Goal: Information Seeking & Learning: Learn about a topic

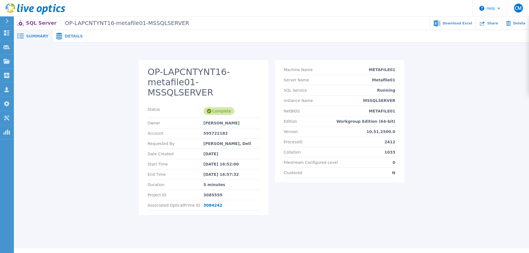
scroll to position [2, 0]
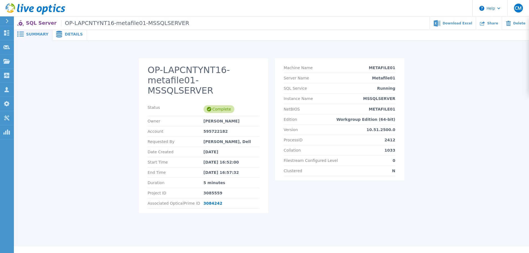
click at [65, 32] on span "Details" at bounding box center [74, 34] width 18 height 4
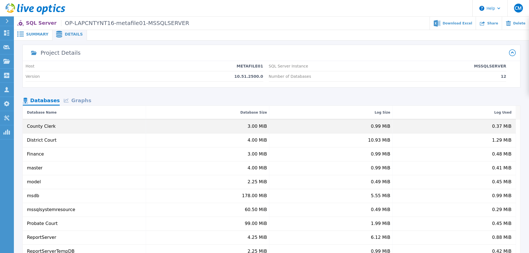
scroll to position [8, 0]
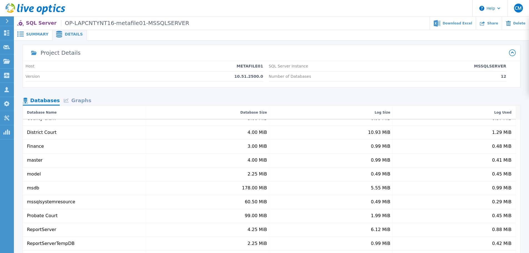
click at [33, 33] on span "Summary" at bounding box center [37, 34] width 22 height 4
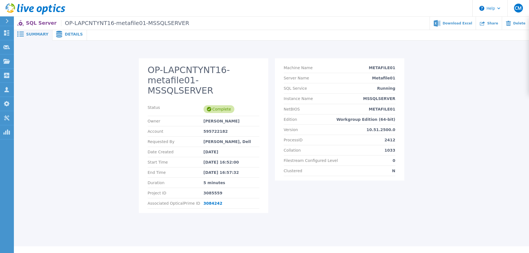
click at [181, 116] on div "Owner Danny Bissett" at bounding box center [204, 121] width 112 height 10
click at [216, 105] on div "Complete" at bounding box center [219, 109] width 31 height 8
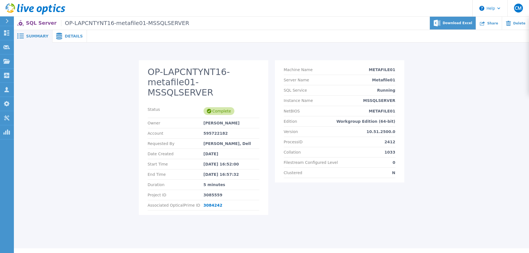
click at [467, 20] on div "Download Excel" at bounding box center [453, 23] width 46 height 13
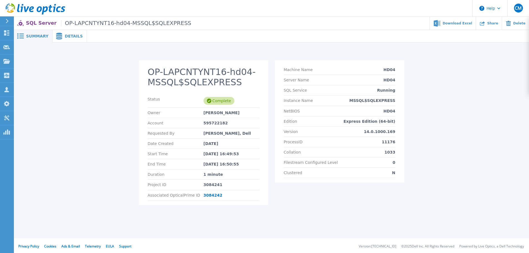
click at [66, 32] on div "Details" at bounding box center [70, 36] width 34 height 13
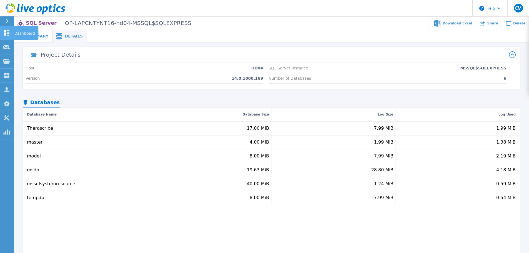
click at [5, 37] on link "Dashboard Dashboard" at bounding box center [7, 33] width 14 height 14
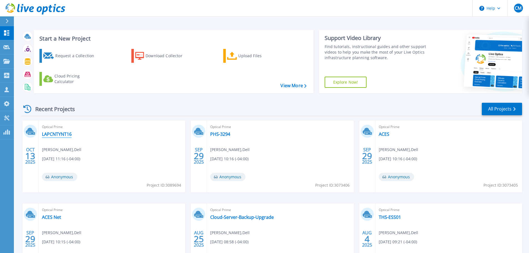
click at [59, 136] on link "LAPCNTYNT16" at bounding box center [57, 134] width 30 height 6
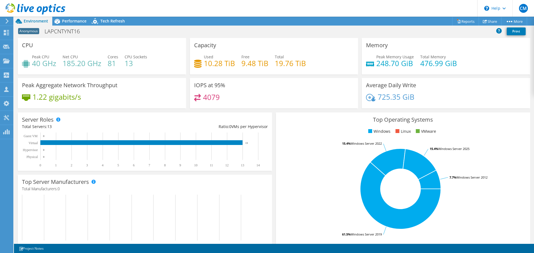
click at [209, 66] on h4 "10.28 TiB" at bounding box center [219, 63] width 31 height 6
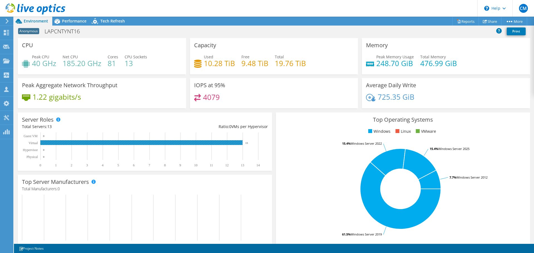
click at [97, 141] on rect at bounding box center [141, 142] width 202 height 5
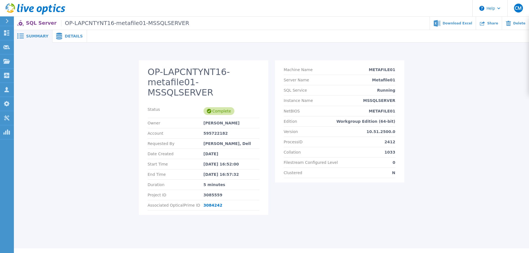
click at [67, 41] on div "Details" at bounding box center [70, 36] width 34 height 13
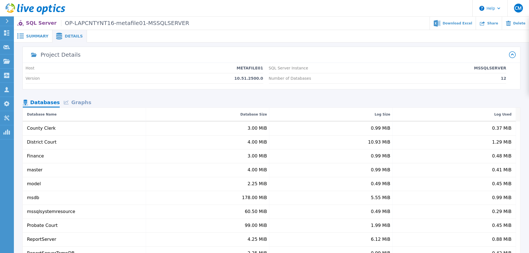
click at [39, 40] on div "Summary" at bounding box center [33, 36] width 39 height 13
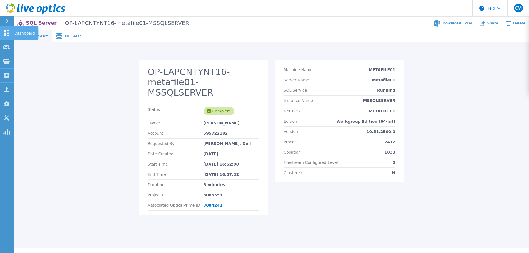
click at [10, 36] on link "Dashboard Dashboard" at bounding box center [7, 33] width 14 height 14
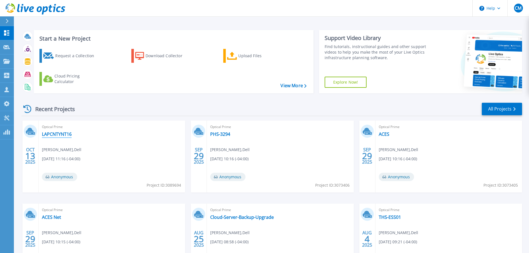
click at [56, 133] on link "LAPCNTYNT16" at bounding box center [57, 134] width 30 height 6
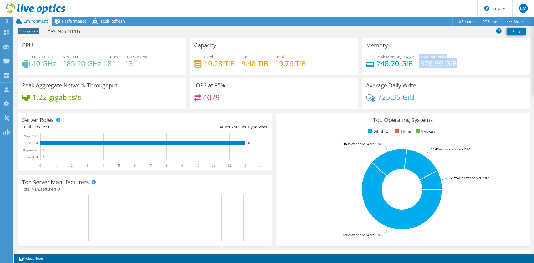
drag, startPoint x: 452, startPoint y: 64, endPoint x: 363, endPoint y: 69, distance: 89.3
click at [366, 69] on div "Peak Memory Usage 248.70 GiB Total Memory 476.99 GiB" at bounding box center [446, 63] width 160 height 18
click at [398, 63] on h4 "248.70 GiB" at bounding box center [395, 63] width 38 height 6
drag, startPoint x: 454, startPoint y: 64, endPoint x: 373, endPoint y: 59, distance: 81.8
click at [373, 59] on div "Peak Memory Usage 248.70 GiB Total Memory 476.99 GiB" at bounding box center [446, 63] width 160 height 18
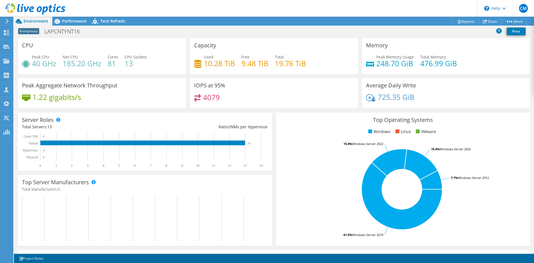
click at [386, 78] on div "Average Daily Write 725.35 GiB" at bounding box center [446, 93] width 168 height 30
drag, startPoint x: 430, startPoint y: 61, endPoint x: 368, endPoint y: 59, distance: 61.7
click at [369, 59] on div "Peak Memory Usage 248.70 GiB Total Memory 476.99 GiB" at bounding box center [446, 63] width 160 height 18
click at [372, 69] on div "Peak Memory Usage 248.70 GiB Total Memory 476.99 GiB" at bounding box center [446, 63] width 160 height 18
drag, startPoint x: 468, startPoint y: 66, endPoint x: 362, endPoint y: 62, distance: 105.9
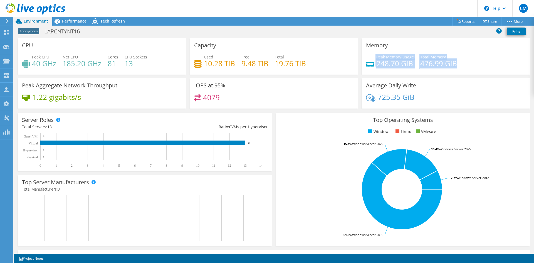
click at [362, 62] on div "Memory Peak Memory Usage 248.70 GiB Total Memory 476.99 GiB" at bounding box center [446, 56] width 168 height 36
click at [393, 69] on div "Peak Memory Usage 248.70 GiB Total Memory 476.99 GiB" at bounding box center [446, 63] width 160 height 18
drag, startPoint x: 446, startPoint y: 64, endPoint x: 367, endPoint y: 59, distance: 79.3
click at [368, 59] on div "Peak Memory Usage 248.70 GiB Total Memory 476.99 GiB" at bounding box center [446, 63] width 160 height 18
click at [378, 77] on div "Memory Peak Memory Usage 248.70 GiB Total Memory 476.99 GiB" at bounding box center [446, 58] width 172 height 40
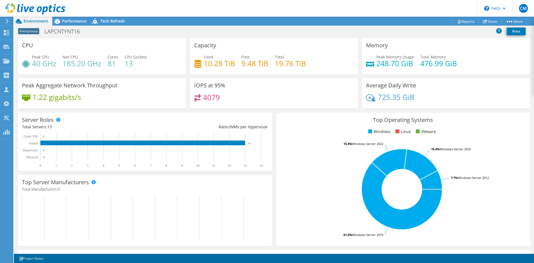
click at [59, 121] on span at bounding box center [58, 120] width 4 height 4
click at [222, 63] on h4 "10.28 TiB" at bounding box center [219, 63] width 31 height 6
drag, startPoint x: 207, startPoint y: 64, endPoint x: 316, endPoint y: 64, distance: 108.9
click at [316, 64] on div "Used 10.28 TiB Free 9.48 TiB Total 19.76 TiB" at bounding box center [274, 63] width 160 height 18
click at [313, 71] on div "Used 10.28 TiB Free 9.48 TiB Total 19.76 TiB" at bounding box center [274, 63] width 160 height 18
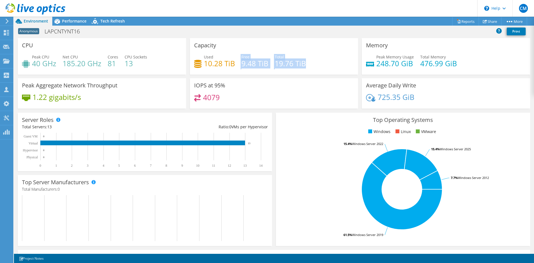
drag, startPoint x: 230, startPoint y: 68, endPoint x: 200, endPoint y: 67, distance: 30.0
click at [200, 67] on div "Used 10.28 TiB Free 9.48 TiB Total 19.76 TiB" at bounding box center [274, 63] width 160 height 18
click at [253, 75] on div "Capacity Used 10.28 TiB Free 9.48 TiB Total 19.76 TiB" at bounding box center [274, 58] width 172 height 40
drag, startPoint x: 327, startPoint y: 63, endPoint x: 199, endPoint y: 66, distance: 127.6
click at [199, 66] on div "Used 10.28 TiB Free 9.48 TiB Total 19.76 TiB" at bounding box center [274, 63] width 160 height 18
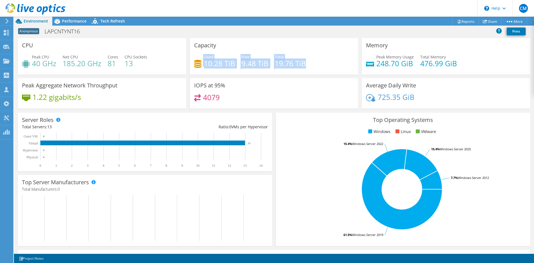
click at [239, 71] on div "Used 10.28 TiB Free 9.48 TiB Total 19.76 TiB" at bounding box center [274, 63] width 160 height 18
click at [316, 71] on div "Used 10.28 TiB Free 9.48 TiB Total 19.76 TiB" at bounding box center [274, 63] width 160 height 18
drag, startPoint x: 317, startPoint y: 64, endPoint x: 235, endPoint y: 64, distance: 82.0
click at [235, 65] on div "Used 10.28 TiB Free 9.48 TiB Total 19.76 TiB" at bounding box center [274, 63] width 160 height 18
click at [236, 64] on div "Used 10.28 TiB Free 9.48 TiB Total 19.76 TiB" at bounding box center [274, 63] width 160 height 18
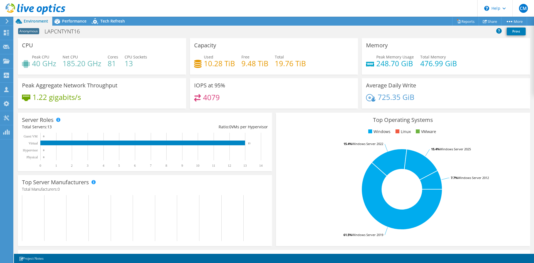
drag, startPoint x: 332, startPoint y: 64, endPoint x: 322, endPoint y: 64, distance: 9.4
click at [322, 64] on div "Used 10.28 TiB Free 9.48 TiB Total 19.76 TiB" at bounding box center [274, 63] width 160 height 18
drag, startPoint x: 267, startPoint y: 69, endPoint x: 209, endPoint y: 58, distance: 59.6
click at [188, 56] on div "Capacity Used 10.28 TiB Free 9.48 TiB Total 19.76 TiB" at bounding box center [274, 56] width 172 height 36
click at [224, 66] on h4 "10.28 TiB" at bounding box center [219, 63] width 31 height 6
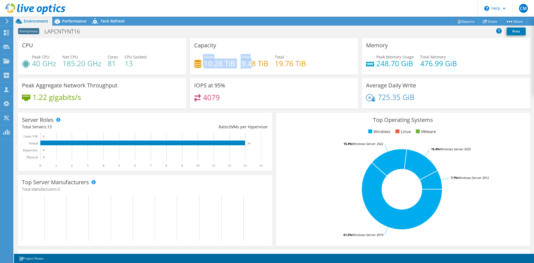
drag, startPoint x: 196, startPoint y: 63, endPoint x: 257, endPoint y: 63, distance: 61.7
click at [248, 63] on div "Used 10.28 TiB Free 9.48 TiB Total 19.76 TiB" at bounding box center [274, 63] width 160 height 18
click at [337, 64] on div "Used 10.28 TiB Free 9.48 TiB Total 19.76 TiB" at bounding box center [274, 63] width 160 height 18
drag, startPoint x: 328, startPoint y: 65, endPoint x: 265, endPoint y: 63, distance: 63.1
click at [194, 58] on div "Used 10.28 TiB Free 9.48 TiB Total 19.76 TiB" at bounding box center [274, 63] width 160 height 18
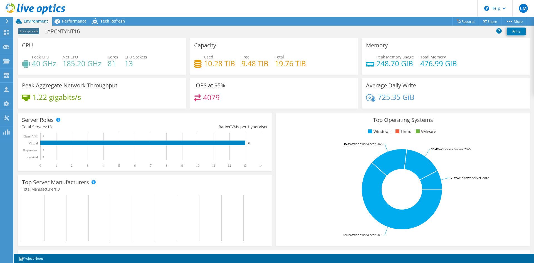
click at [353, 67] on div "Capacity Used 10.28 TiB Free 9.48 TiB Total 19.76 TiB" at bounding box center [274, 56] width 168 height 36
drag, startPoint x: 34, startPoint y: 62, endPoint x: 120, endPoint y: 63, distance: 86.1
click at [108, 62] on div "Peak CPU 40 GHz Net CPU 185.20 GHz Cores 81 CPU Sockets 13" at bounding box center [102, 63] width 160 height 18
click at [131, 64] on h4 "13" at bounding box center [135, 63] width 23 height 6
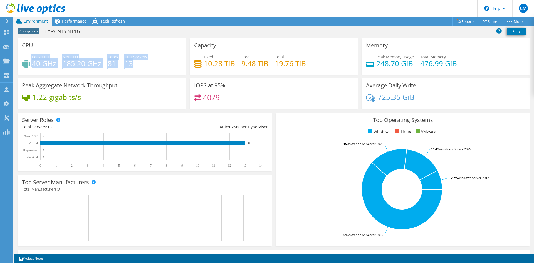
drag, startPoint x: 150, startPoint y: 63, endPoint x: 31, endPoint y: 60, distance: 118.7
click at [31, 60] on div "Peak CPU 40 GHz Net CPU 185.20 GHz Cores 81 CPU Sockets 13" at bounding box center [102, 63] width 160 height 18
click at [144, 66] on h4 "13" at bounding box center [135, 63] width 23 height 6
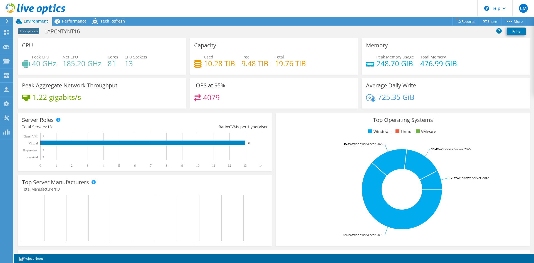
click at [145, 66] on h4 "13" at bounding box center [135, 63] width 23 height 6
drag, startPoint x: 238, startPoint y: 63, endPoint x: 202, endPoint y: 62, distance: 35.9
click at [202, 62] on div "Used 10.28 TiB Free 9.48 TiB Total 19.76 TiB" at bounding box center [274, 63] width 160 height 18
click at [217, 64] on h4 "10.28 TiB" at bounding box center [219, 63] width 31 height 6
drag, startPoint x: 232, startPoint y: 66, endPoint x: 200, endPoint y: 66, distance: 32.5
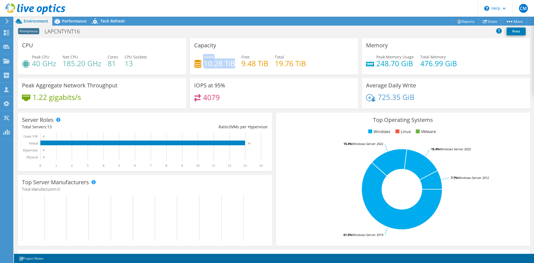
click at [200, 66] on div "Used 10.28 TiB" at bounding box center [214, 60] width 41 height 13
click at [232, 71] on div "Used 10.28 TiB Free 9.48 TiB Total 19.76 TiB" at bounding box center [274, 63] width 160 height 18
click at [235, 63] on div "Used 10.28 TiB Free 9.48 TiB Total 19.76 TiB" at bounding box center [274, 63] width 160 height 18
drag, startPoint x: 235, startPoint y: 63, endPoint x: 203, endPoint y: 62, distance: 31.4
click at [203, 62] on div "Used 10.28 TiB Free 9.48 TiB Total 19.76 TiB" at bounding box center [274, 63] width 160 height 18
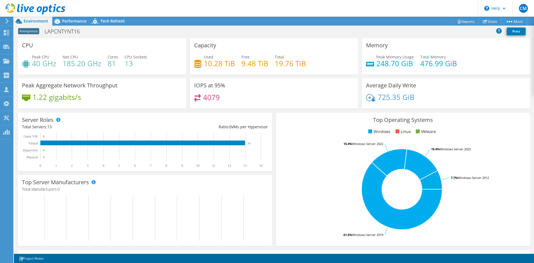
click at [270, 79] on div "IOPS at 95% 4079" at bounding box center [274, 93] width 168 height 30
drag, startPoint x: 234, startPoint y: 64, endPoint x: 193, endPoint y: 66, distance: 41.5
click at [194, 66] on div "Used 10.28 TiB Free 9.48 TiB Total 19.76 TiB" at bounding box center [274, 63] width 160 height 18
click at [226, 74] on div "Capacity Used 10.28 TiB Free 9.48 TiB Total 19.76 TiB" at bounding box center [274, 56] width 168 height 36
click at [83, 21] on span "Performance" at bounding box center [74, 20] width 24 height 5
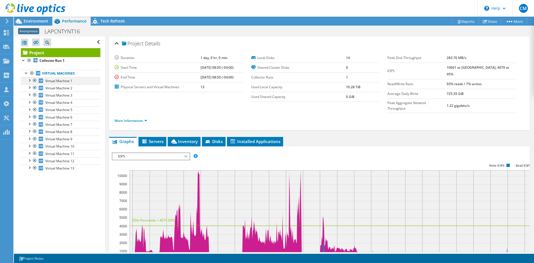
click at [29, 81] on div at bounding box center [29, 80] width 6 height 6
drag, startPoint x: 357, startPoint y: 85, endPoint x: 339, endPoint y: 83, distance: 18.2
click at [339, 83] on tr "Used Local Capacity 10.28 TiB" at bounding box center [315, 87] width 128 height 10
click at [333, 101] on td "Used Shared Capacity" at bounding box center [298, 97] width 95 height 10
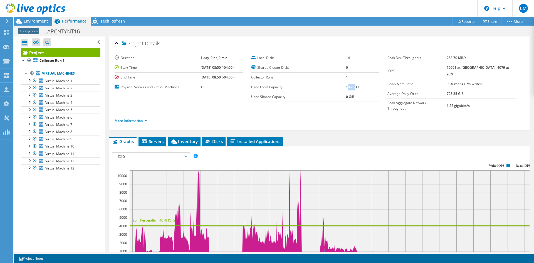
drag, startPoint x: 345, startPoint y: 87, endPoint x: 354, endPoint y: 88, distance: 9.0
click at [353, 88] on b "10.28 TiB" at bounding box center [353, 86] width 14 height 5
click at [362, 116] on ul "More Information" at bounding box center [318, 120] width 409 height 8
